Goal: Task Accomplishment & Management: Manage account settings

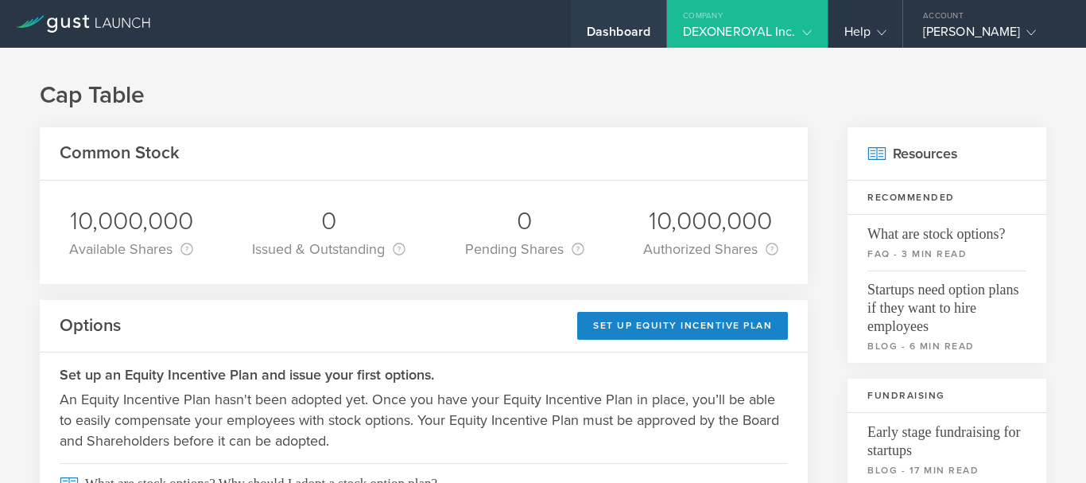
click at [587, 34] on div "Dashboard" at bounding box center [619, 36] width 64 height 24
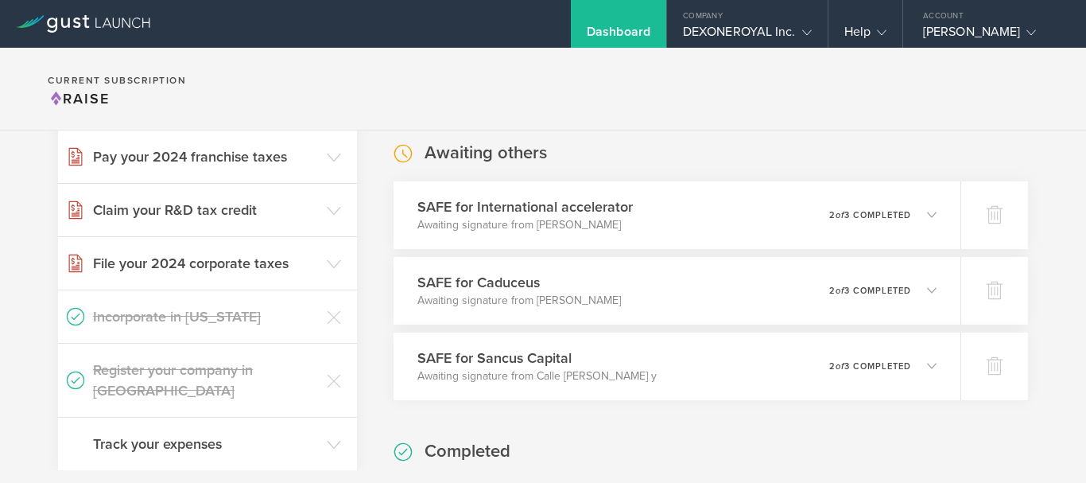
scroll to position [297, 0]
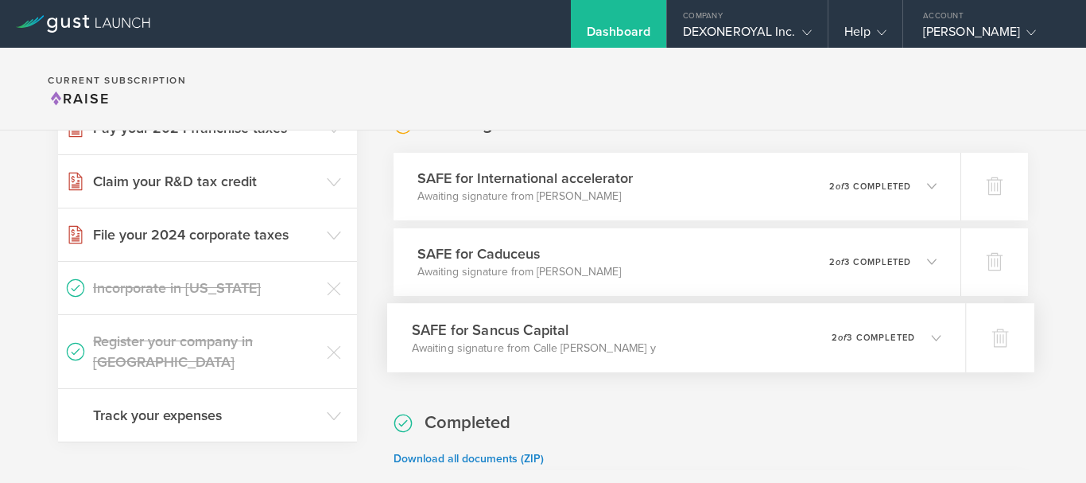
click at [919, 330] on icon at bounding box center [928, 337] width 26 height 14
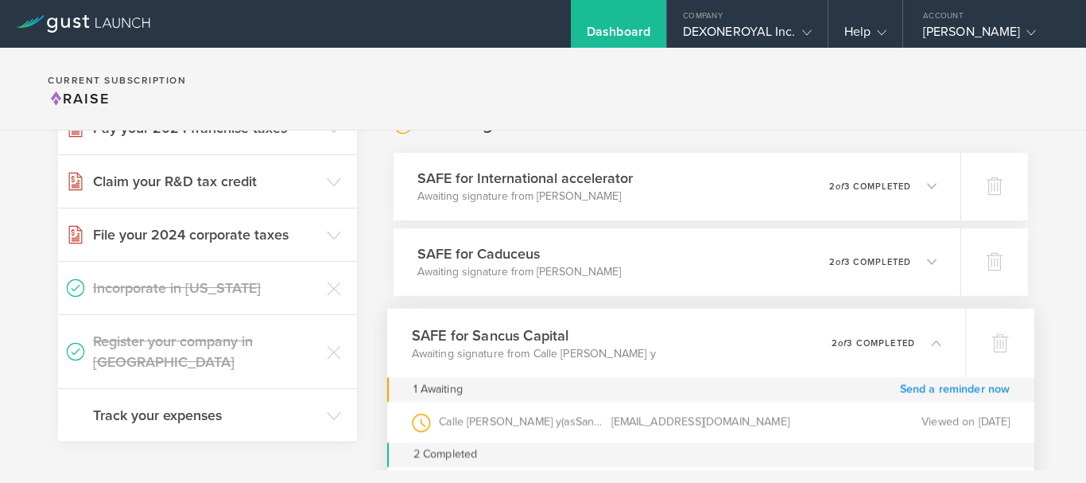
click at [943, 383] on link "Send a reminder now" at bounding box center [955, 389] width 111 height 25
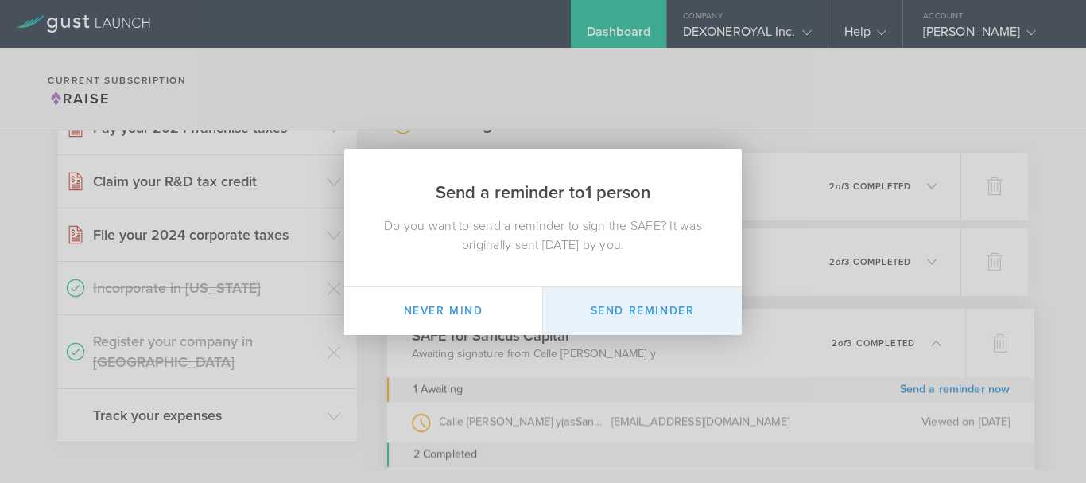
click at [649, 306] on button "Send Reminder" at bounding box center [642, 311] width 199 height 48
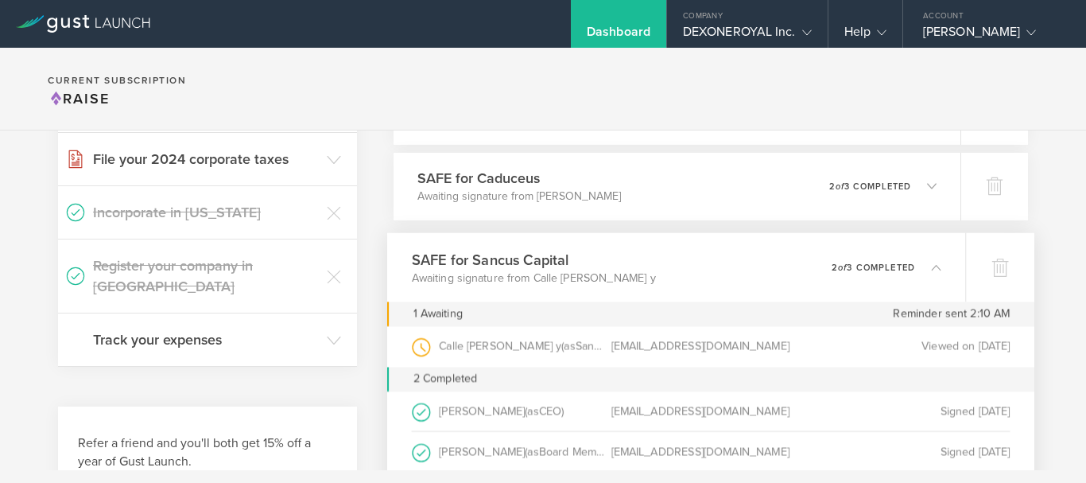
scroll to position [371, 0]
click at [918, 280] on div "0 undeliverable 2 of 3 completed" at bounding box center [887, 268] width 110 height 27
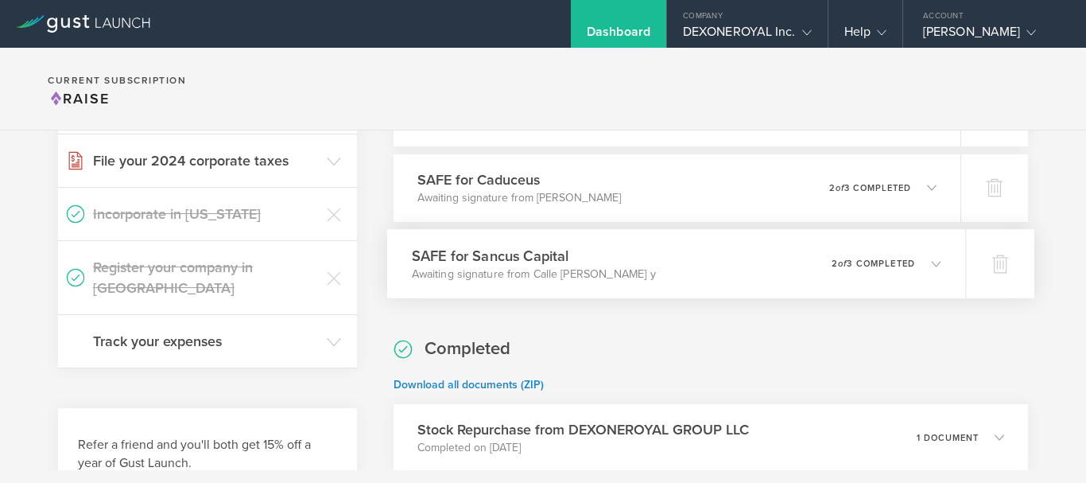
click at [916, 257] on icon at bounding box center [928, 263] width 26 height 14
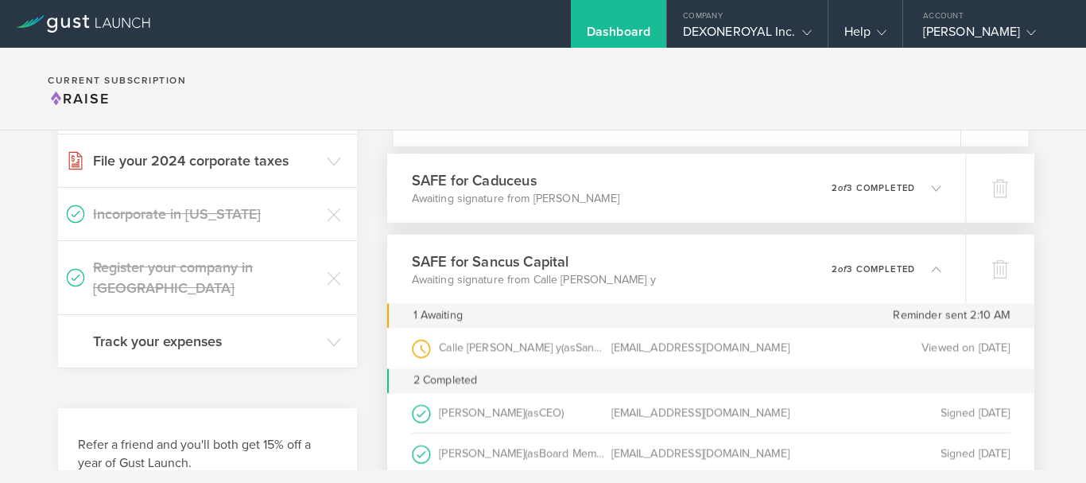
click at [924, 177] on div "0 undeliverable 2 of 3 completed" at bounding box center [887, 187] width 110 height 27
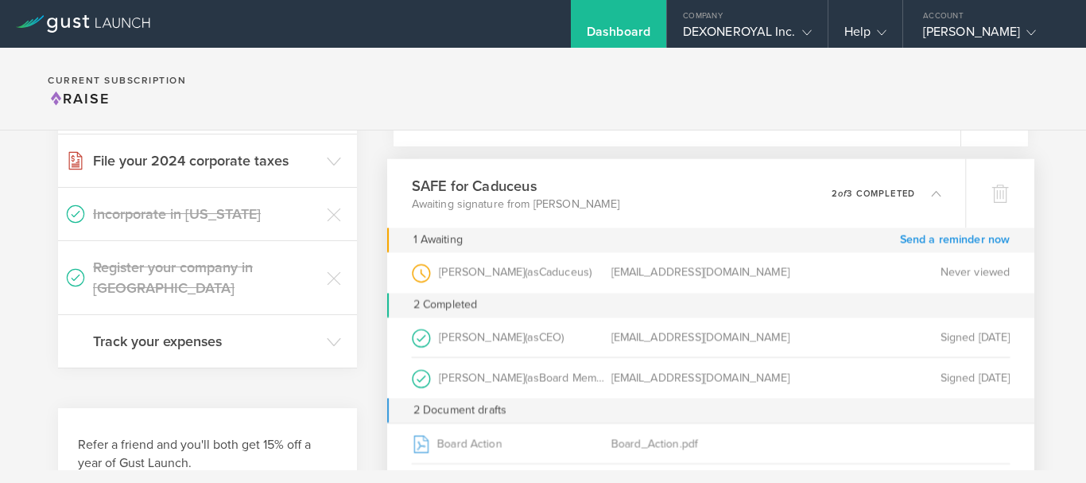
click at [929, 239] on link "Send a reminder now" at bounding box center [955, 239] width 111 height 25
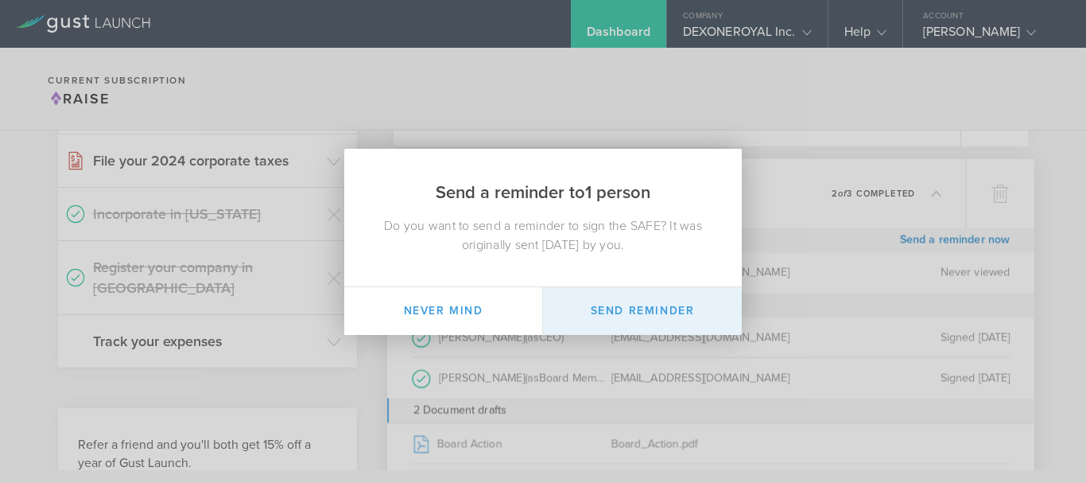
click at [666, 318] on button "Send Reminder" at bounding box center [642, 311] width 199 height 48
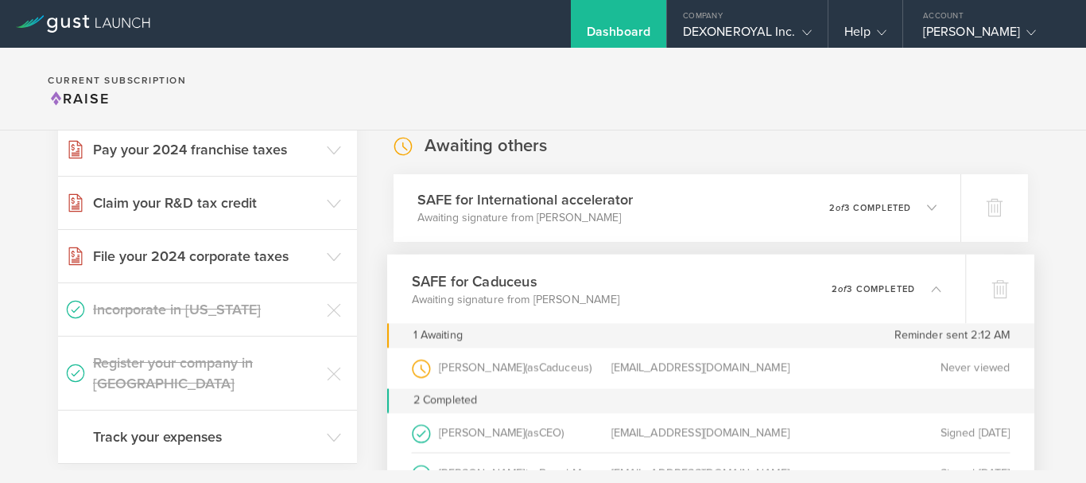
scroll to position [243, 0]
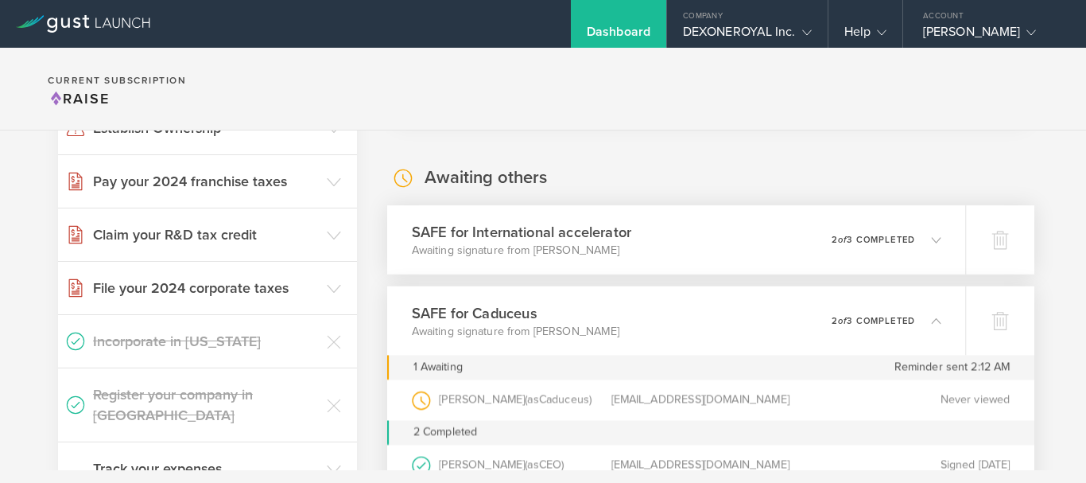
click at [915, 237] on icon at bounding box center [928, 239] width 26 height 14
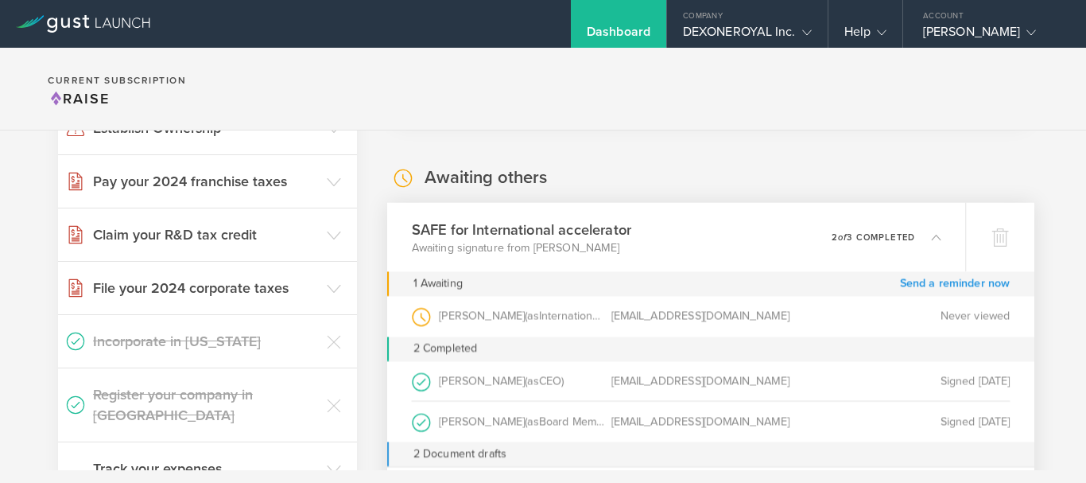
click at [921, 279] on link "Send a reminder now" at bounding box center [955, 283] width 111 height 25
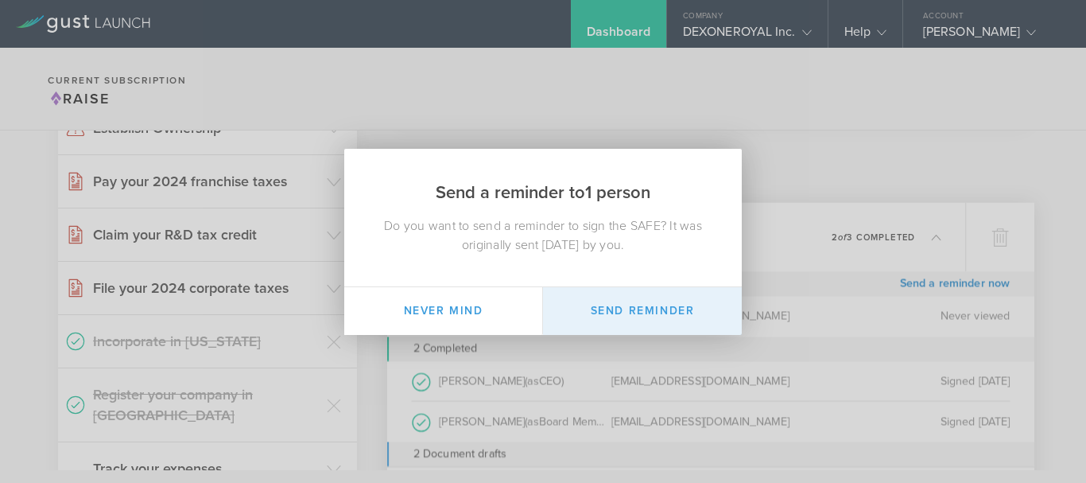
click at [654, 305] on button "Send Reminder" at bounding box center [642, 311] width 199 height 48
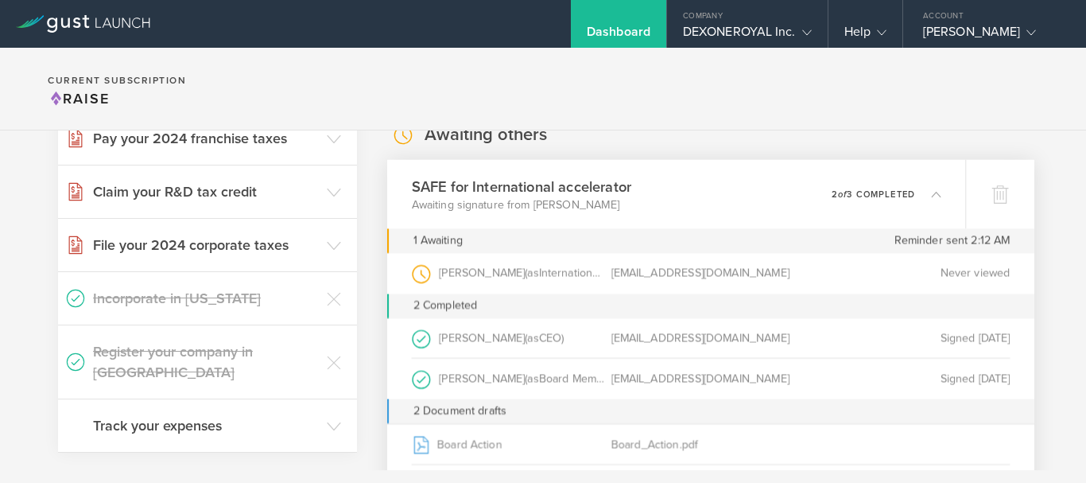
scroll to position [254, 0]
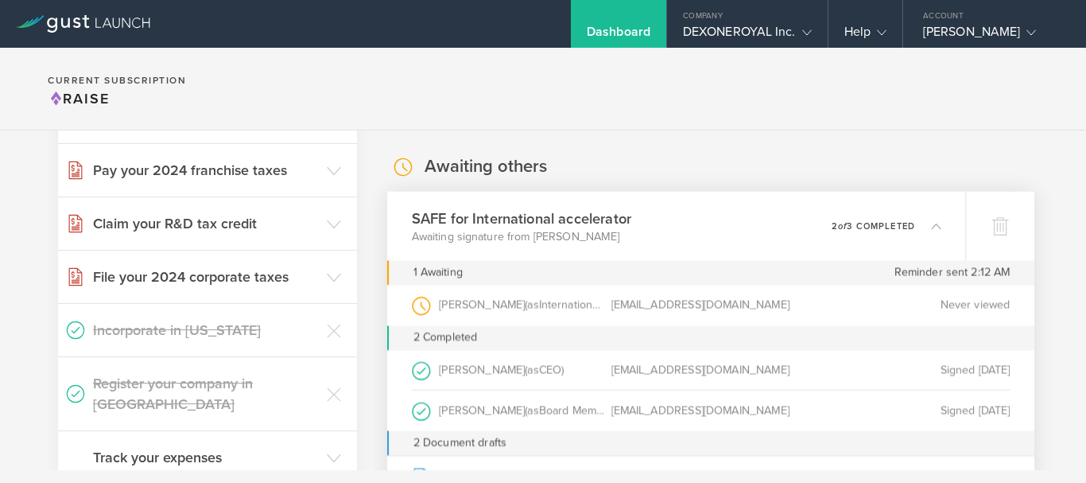
click at [915, 224] on icon at bounding box center [928, 225] width 26 height 14
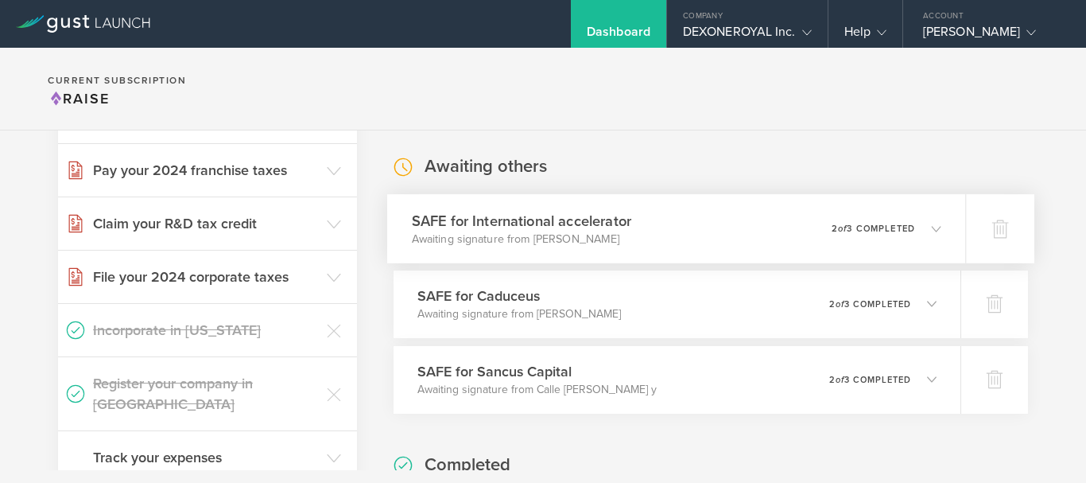
click at [915, 224] on icon at bounding box center [928, 228] width 26 height 14
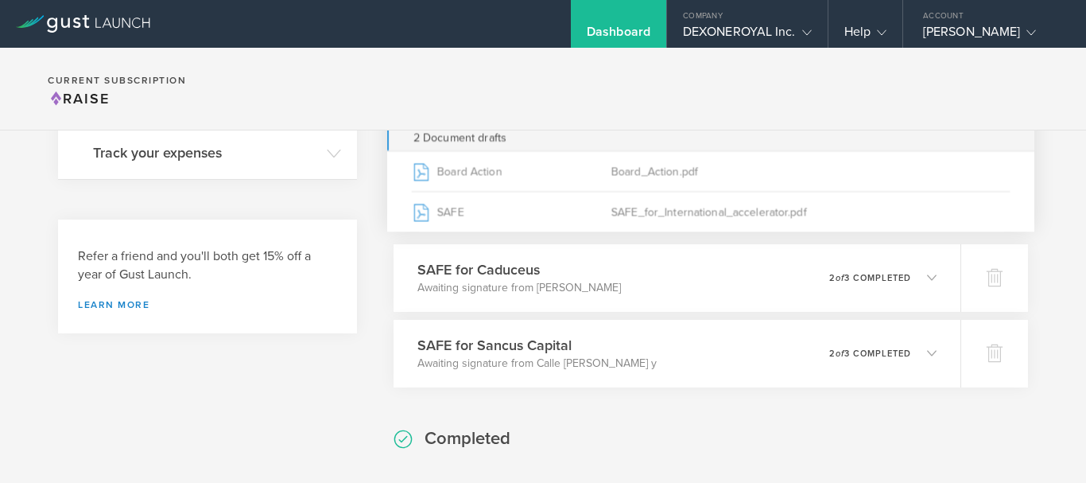
scroll to position [573, 0]
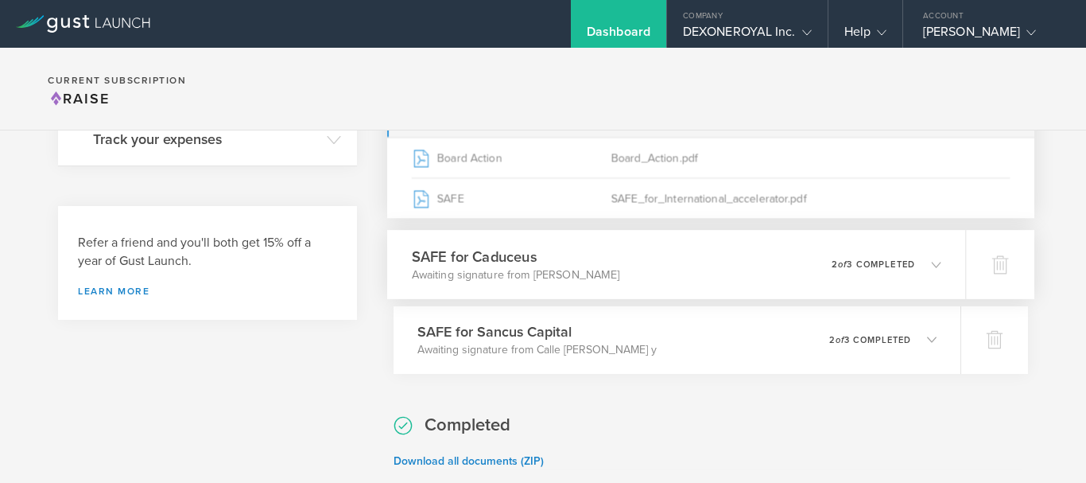
click at [931, 264] on icon at bounding box center [936, 264] width 10 height 10
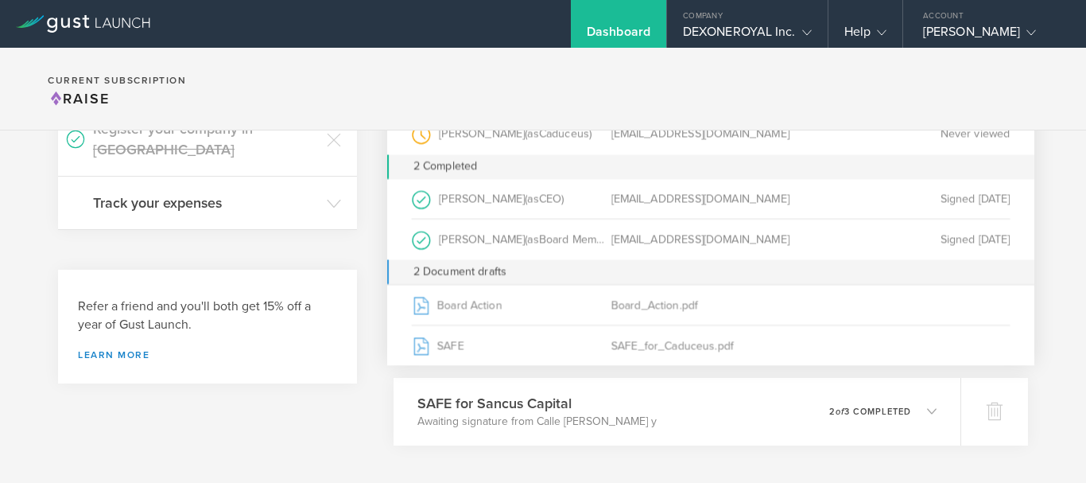
scroll to position [212, 0]
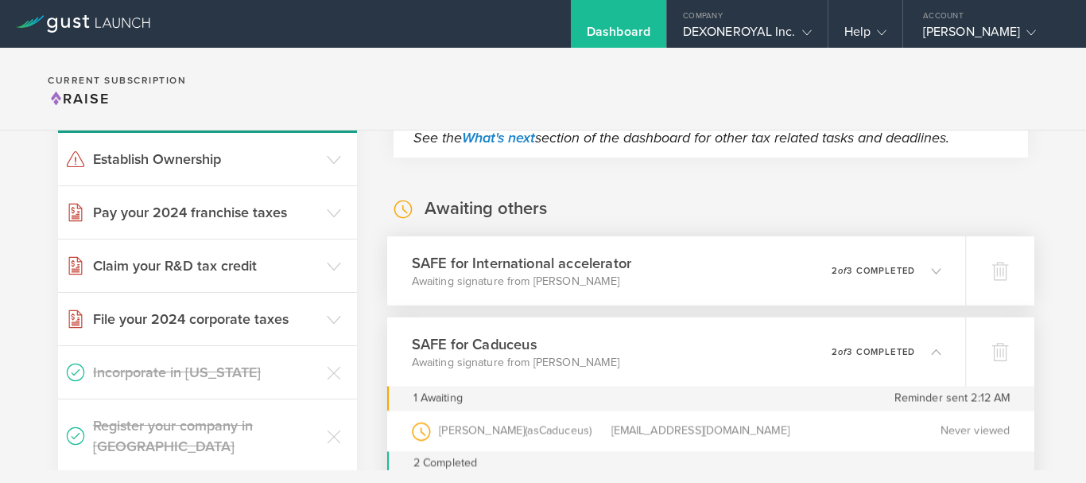
click at [915, 266] on icon at bounding box center [928, 270] width 26 height 14
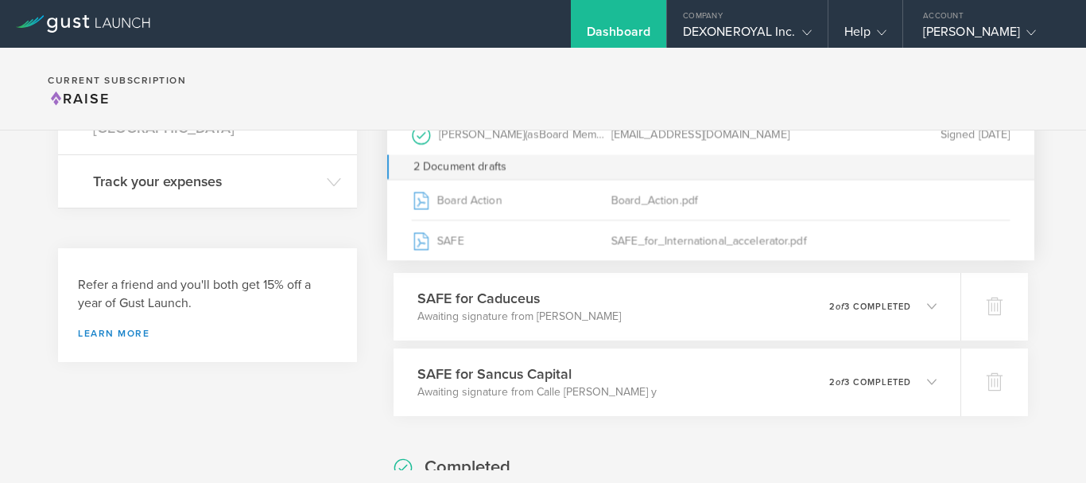
scroll to position [562, 0]
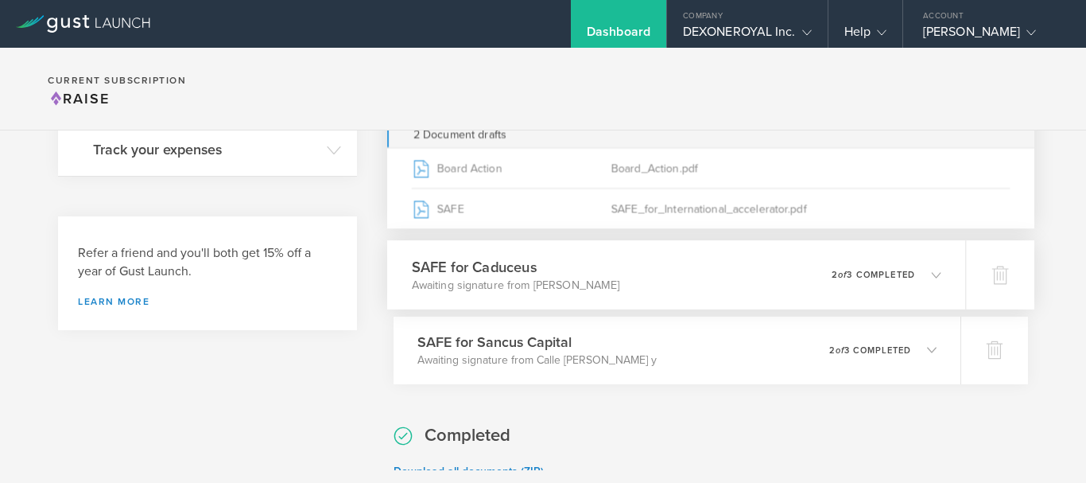
click at [931, 274] on icon at bounding box center [936, 275] width 10 height 10
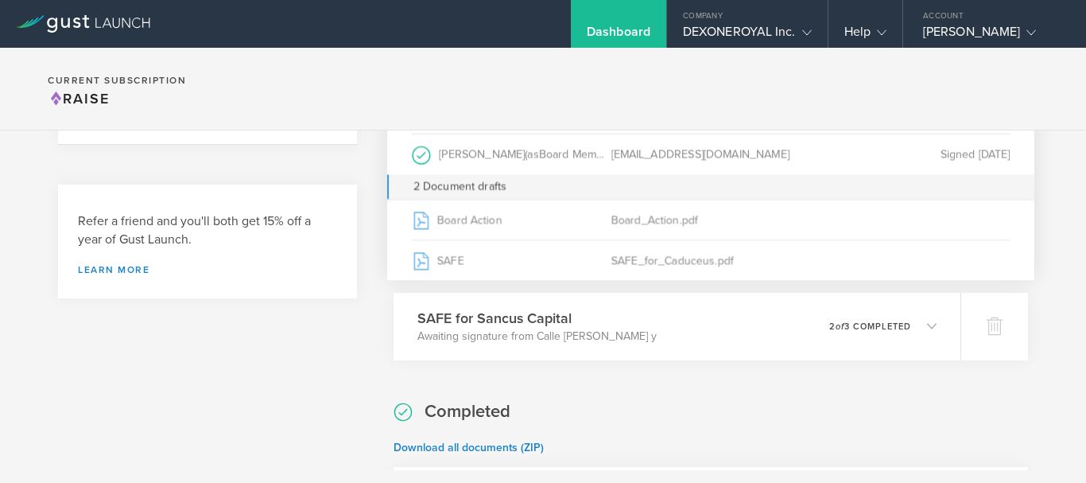
scroll to position [626, 0]
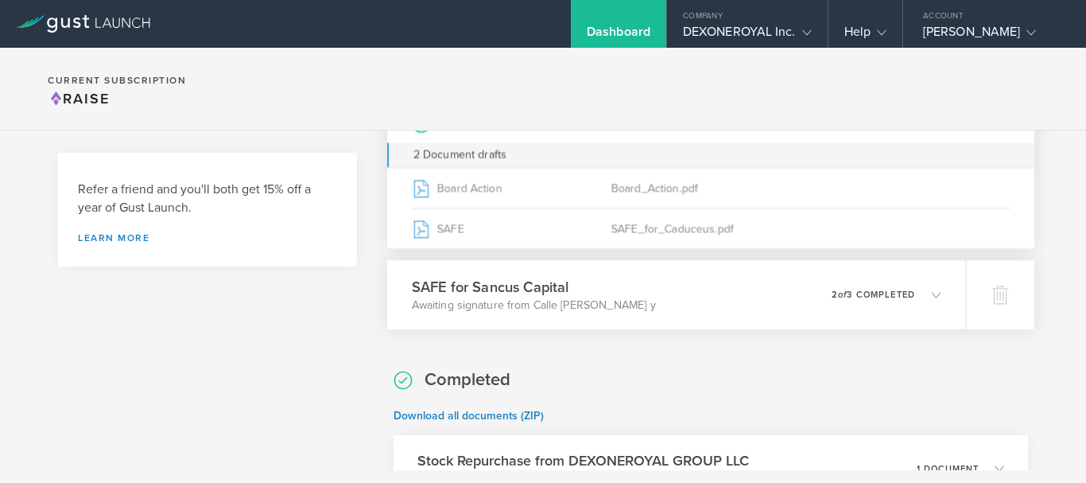
click at [929, 288] on icon at bounding box center [928, 294] width 26 height 14
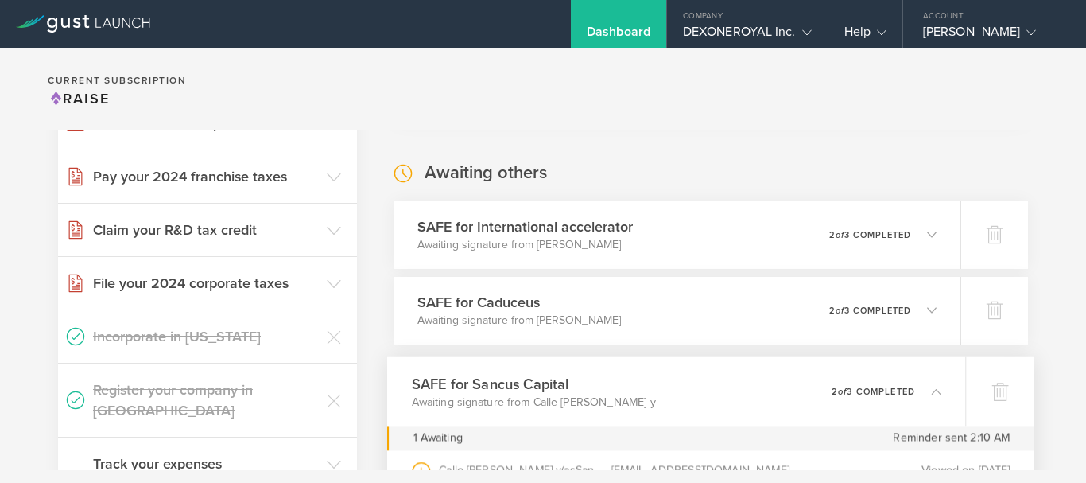
scroll to position [234, 0]
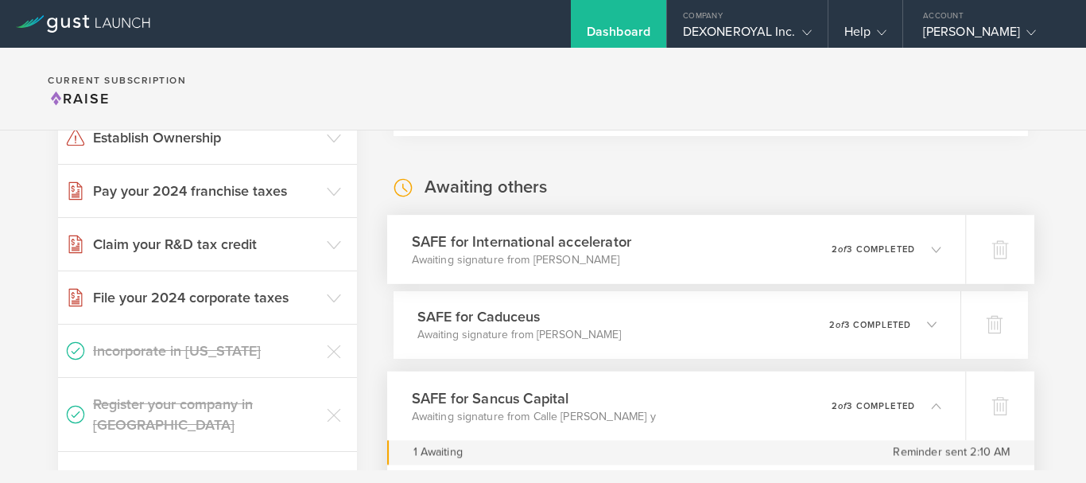
click at [930, 247] on div "SAFE for International accelerator Awaiting signature from [PERSON_NAME] 0 unde…" at bounding box center [676, 249] width 578 height 69
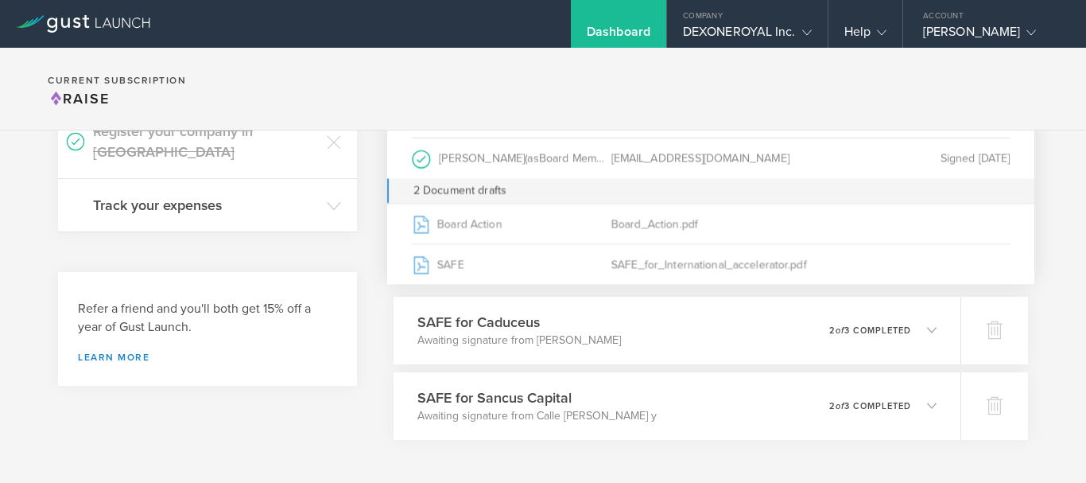
scroll to position [520, 0]
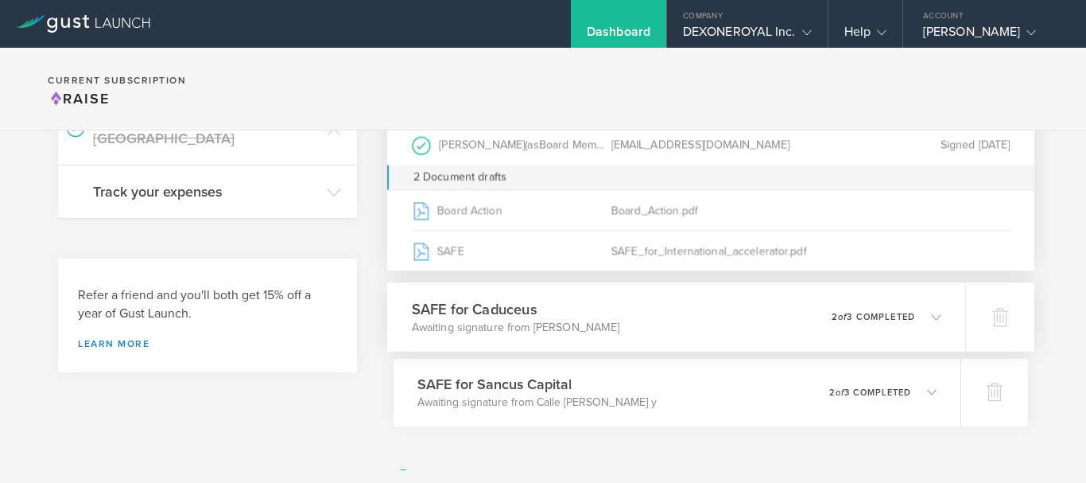
click at [931, 313] on icon at bounding box center [936, 317] width 10 height 10
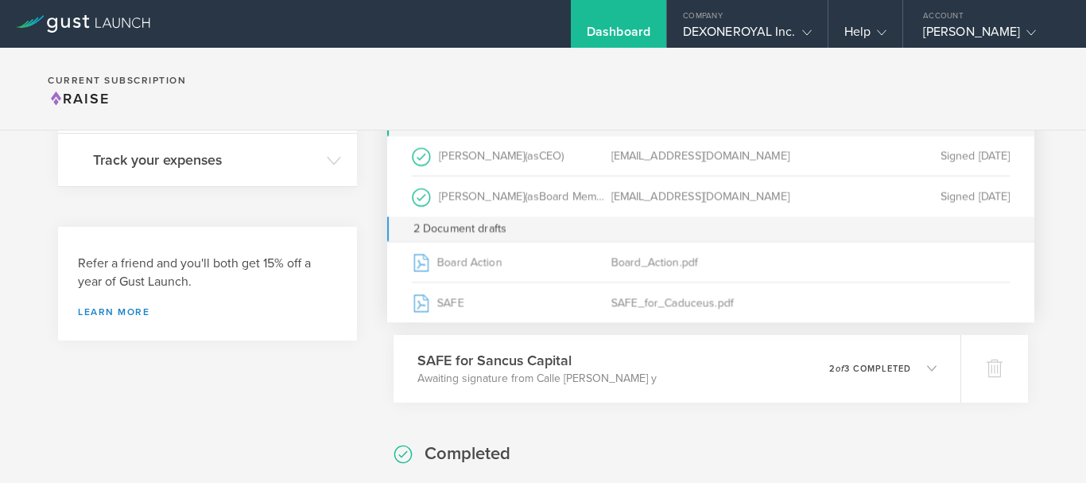
scroll to position [584, 0]
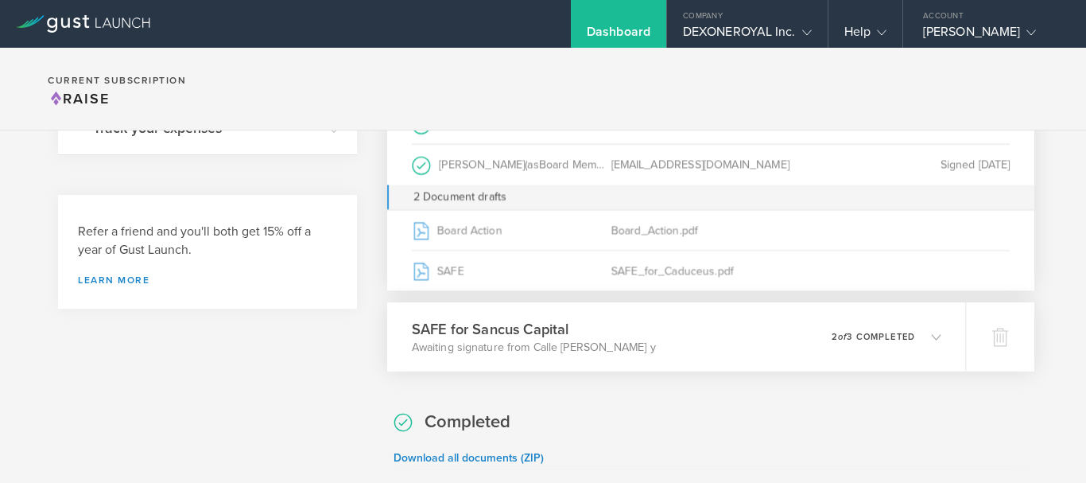
click at [920, 328] on div "0 undeliverable 2 of 3 completed" at bounding box center [887, 336] width 110 height 27
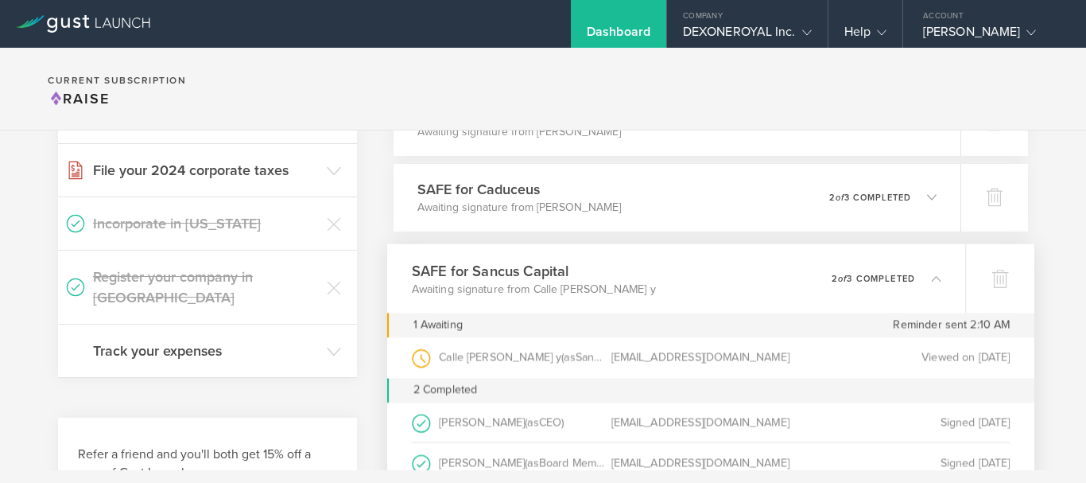
scroll to position [329, 0]
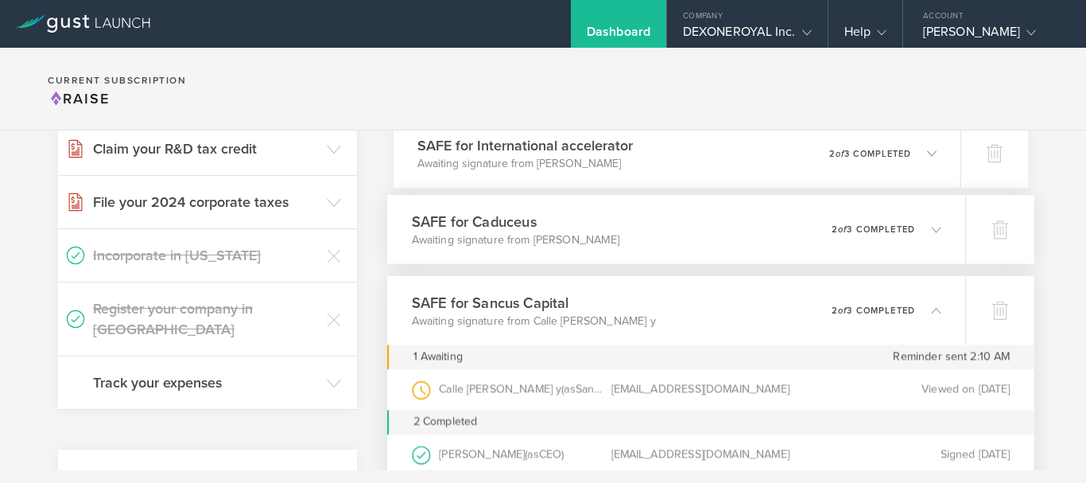
click at [918, 219] on div "0 undeliverable 2 of 3 completed" at bounding box center [887, 228] width 110 height 27
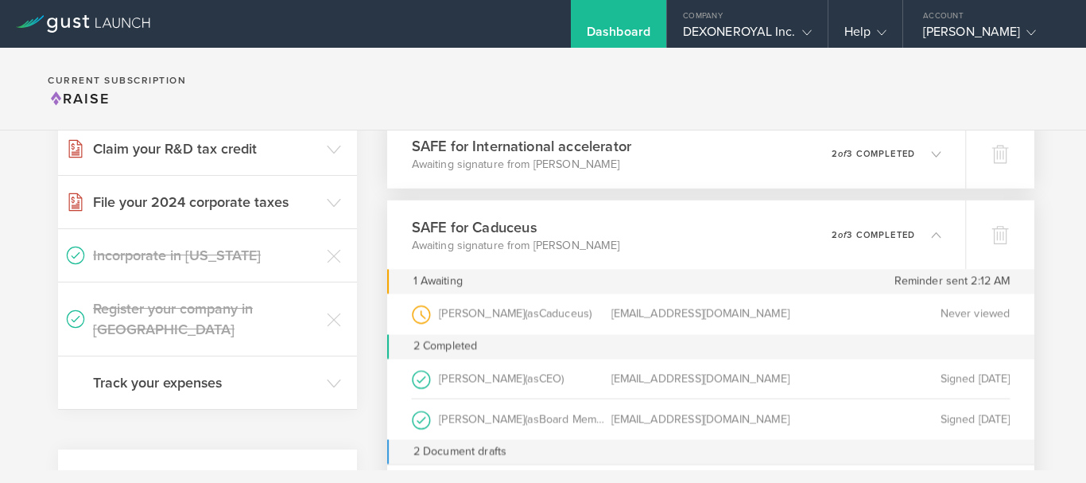
click at [915, 151] on icon at bounding box center [928, 153] width 26 height 14
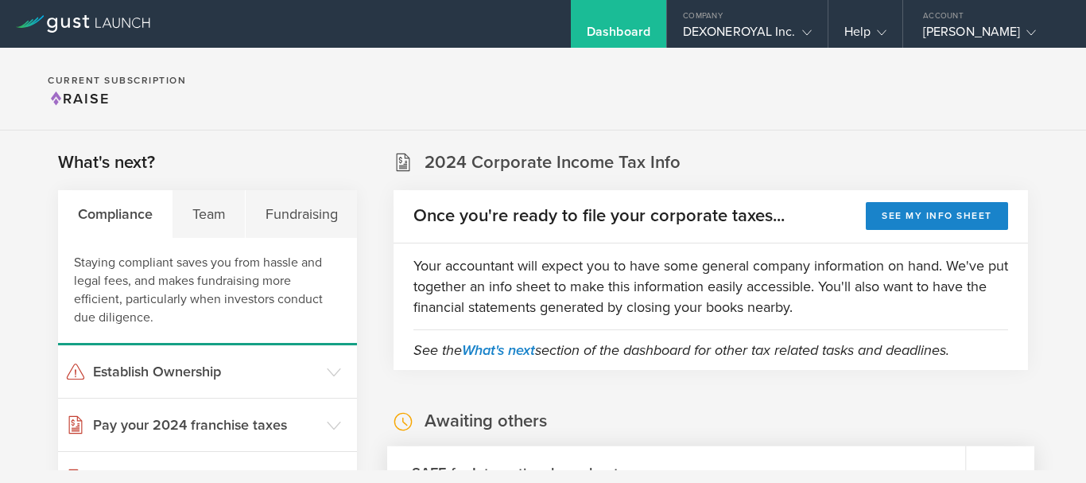
scroll to position [297, 0]
